Goal: Navigation & Orientation: Find specific page/section

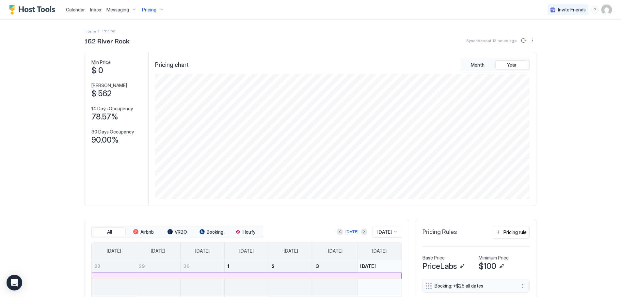
scroll to position [125, 376]
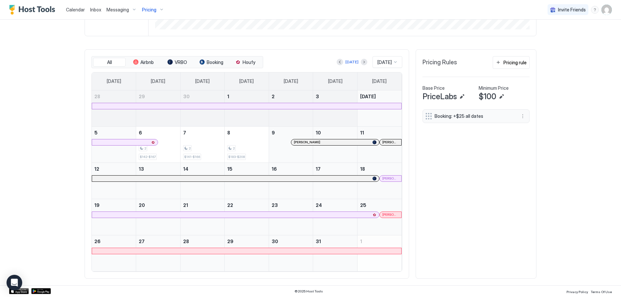
click at [72, 8] on span "Calendar" at bounding box center [75, 10] width 19 height 6
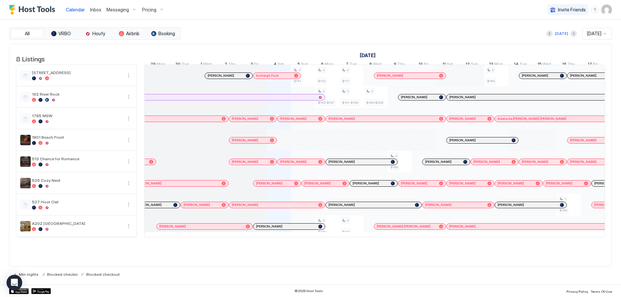
click at [278, 208] on div at bounding box center [277, 204] width 5 height 5
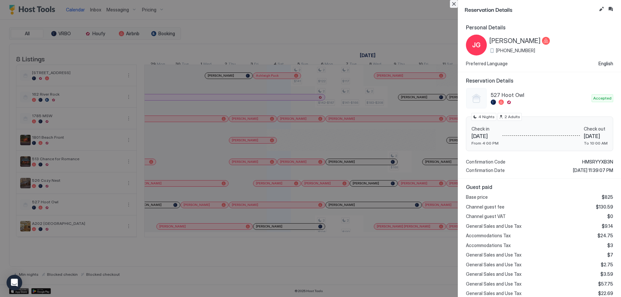
click at [453, 6] on button "Close" at bounding box center [454, 4] width 8 height 8
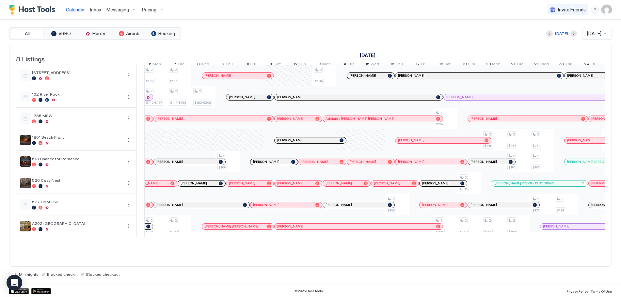
scroll to position [0, 418]
